Goal: Book appointment/travel/reservation

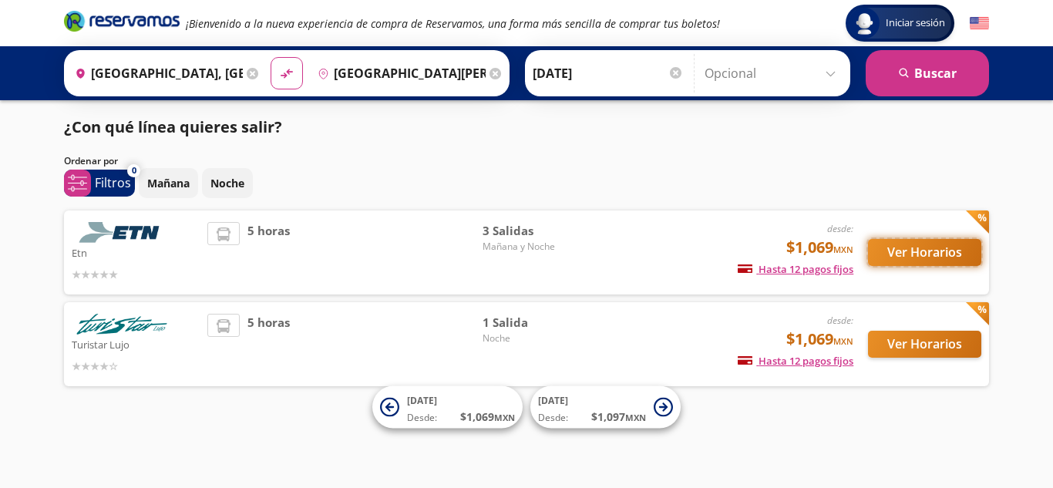
click at [929, 244] on button "Ver Horarios" at bounding box center [924, 252] width 113 height 27
click at [900, 344] on button "Ver Horarios" at bounding box center [924, 344] width 113 height 27
click at [164, 239] on img at bounding box center [122, 232] width 100 height 21
click at [944, 257] on button "Ver Horarios" at bounding box center [924, 252] width 113 height 27
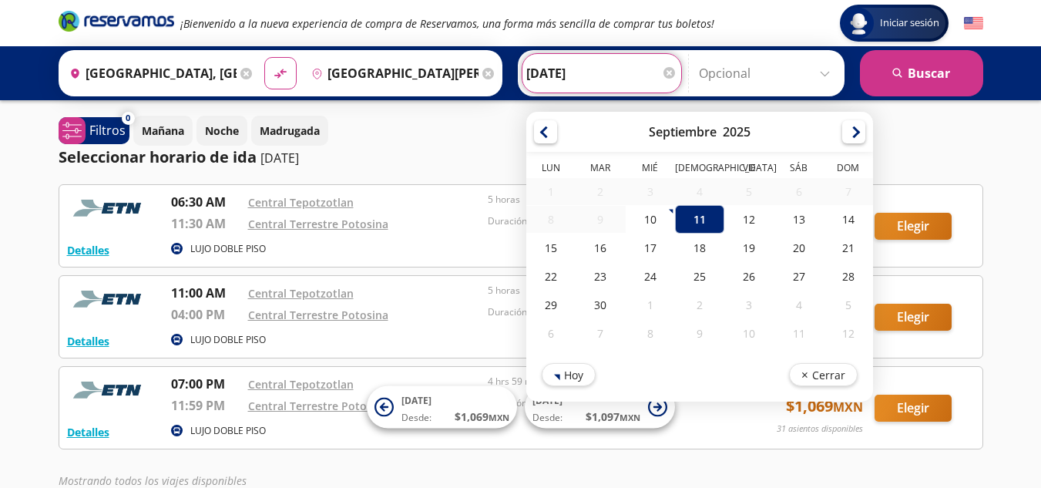
click at [553, 64] on input "[DATE]" at bounding box center [601, 73] width 151 height 39
click at [646, 214] on div "10" at bounding box center [649, 219] width 49 height 29
type input "[DATE]"
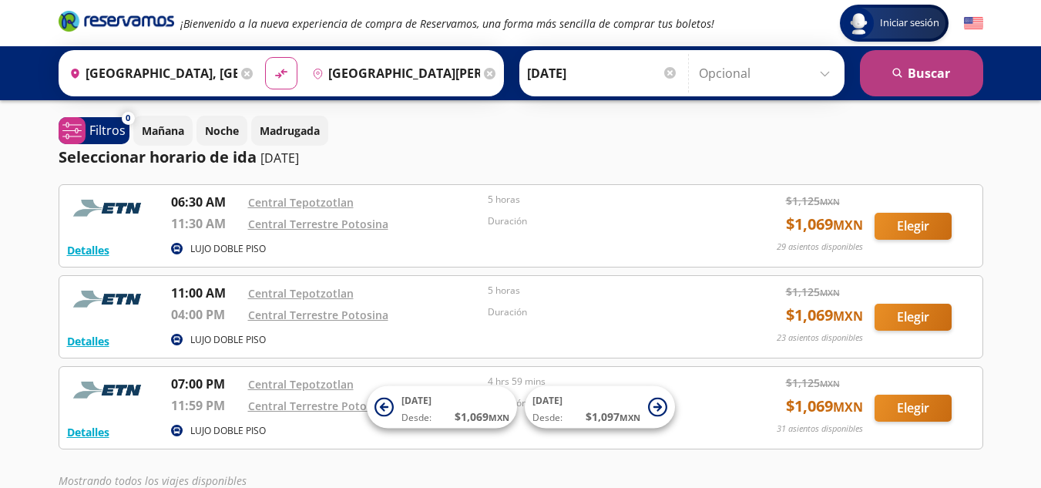
click at [923, 70] on button "search [GEOGRAPHIC_DATA]" at bounding box center [921, 73] width 123 height 46
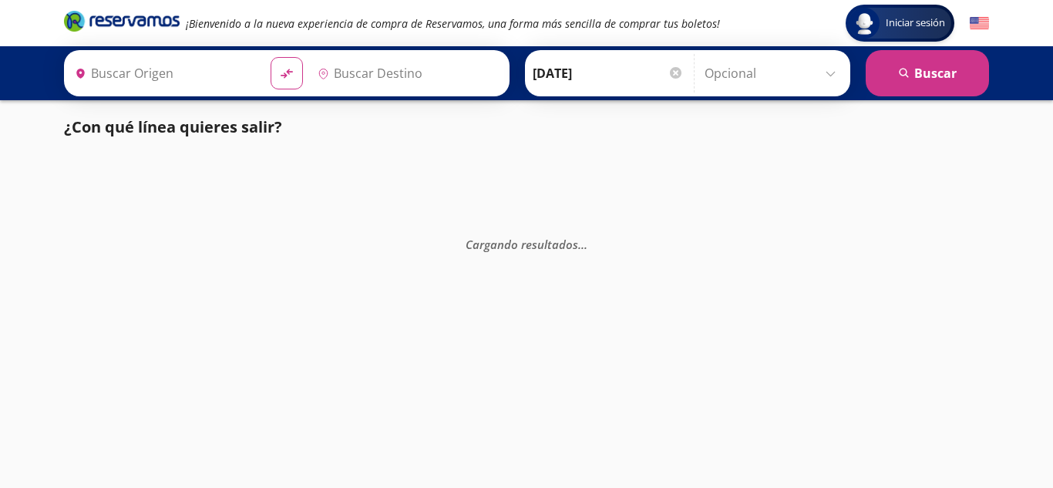
type input "[GEOGRAPHIC_DATA][PERSON_NAME], [GEOGRAPHIC_DATA][PERSON_NAME]"
type input "[GEOGRAPHIC_DATA], [GEOGRAPHIC_DATA]"
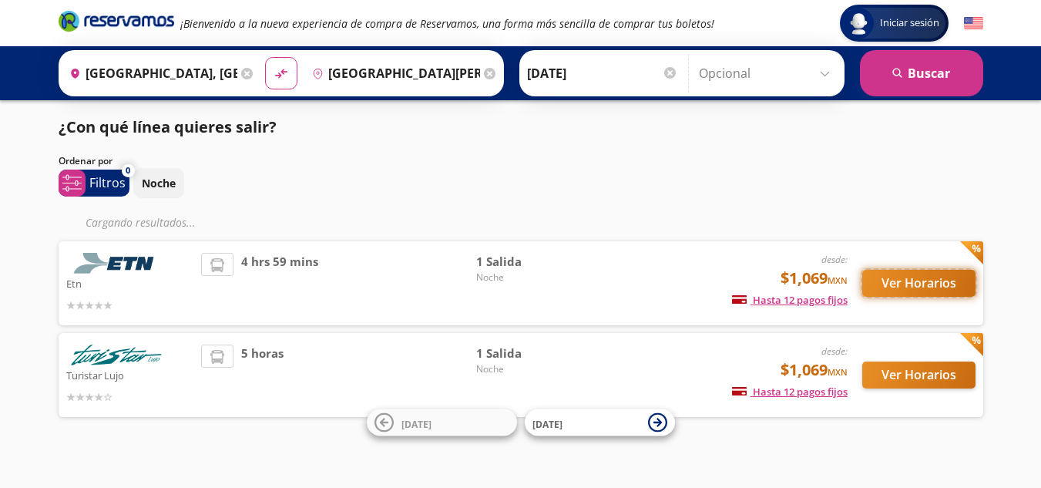
click at [919, 277] on button "Ver Horarios" at bounding box center [918, 283] width 113 height 27
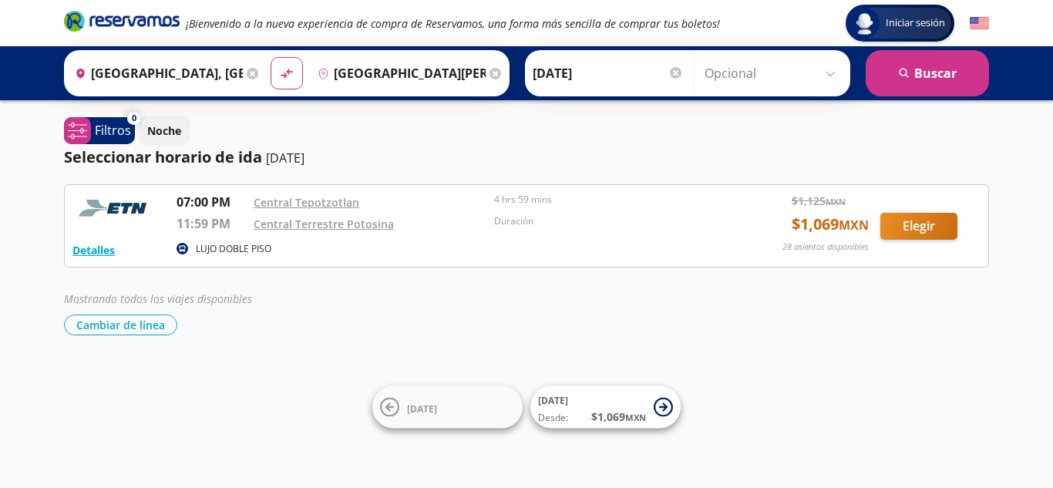
click at [544, 74] on input "[DATE]" at bounding box center [607, 73] width 151 height 39
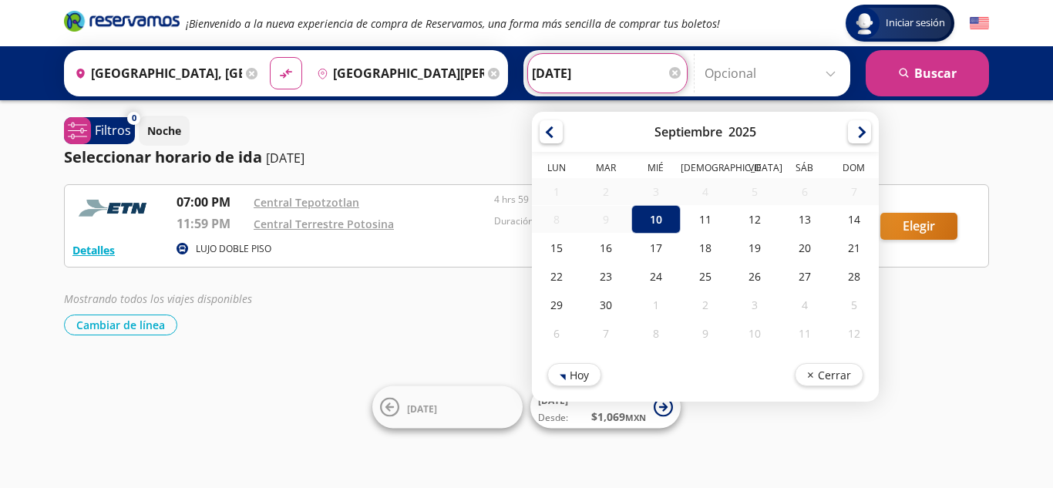
click at [697, 219] on div "11" at bounding box center [704, 219] width 49 height 29
type input "[DATE]"
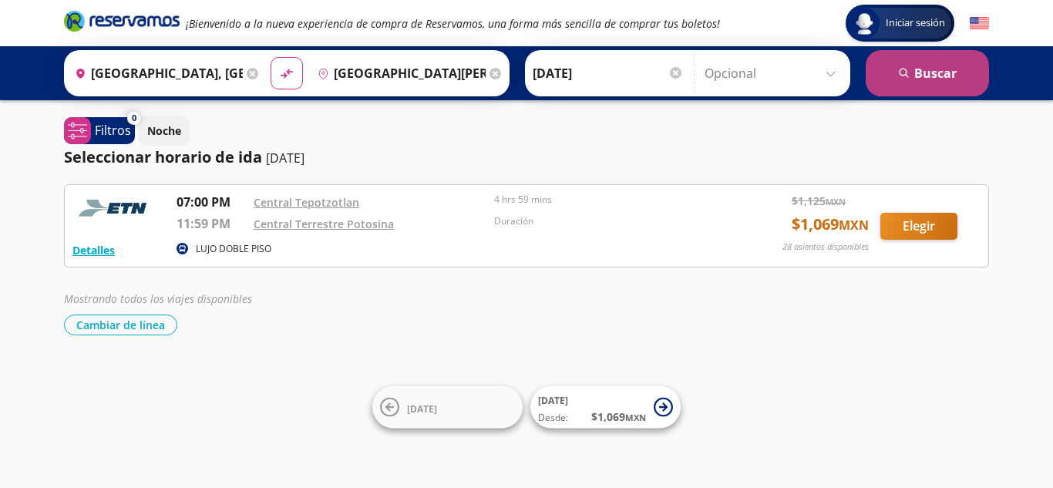
click at [921, 78] on button "search [GEOGRAPHIC_DATA]" at bounding box center [926, 73] width 123 height 46
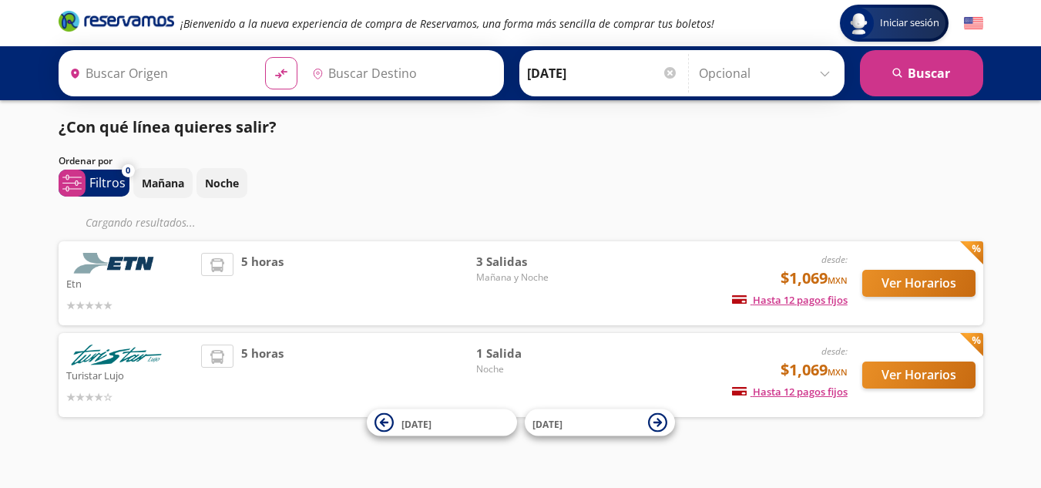
type input "[GEOGRAPHIC_DATA], [GEOGRAPHIC_DATA]"
type input "[GEOGRAPHIC_DATA][PERSON_NAME], [GEOGRAPHIC_DATA][PERSON_NAME]"
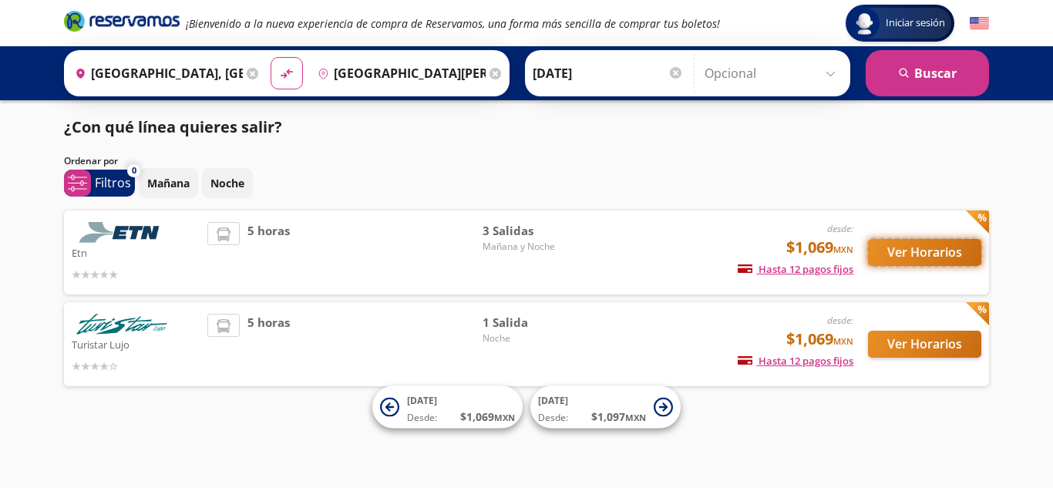
click at [916, 253] on button "Ver Horarios" at bounding box center [924, 252] width 113 height 27
